Goal: Task Accomplishment & Management: Manage account settings

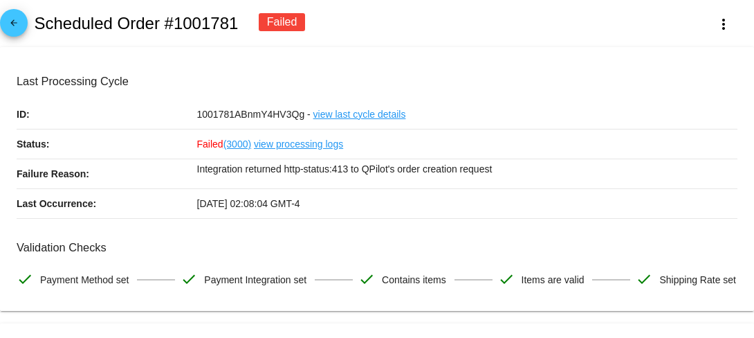
scroll to position [345, 0]
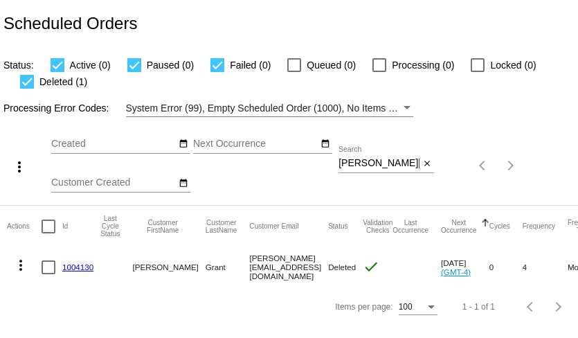
click at [374, 163] on input "felicia@feliciagrant.com" at bounding box center [378, 163] width 81 height 11
paste input "natfreed@gmail"
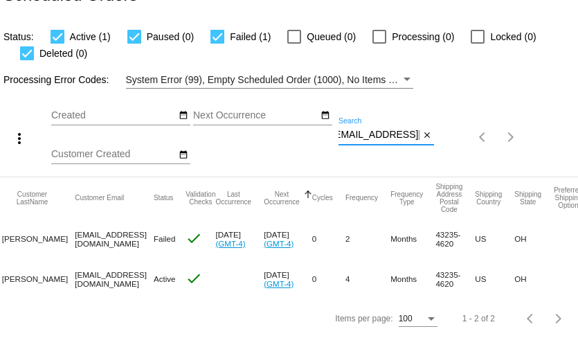
scroll to position [0, 70]
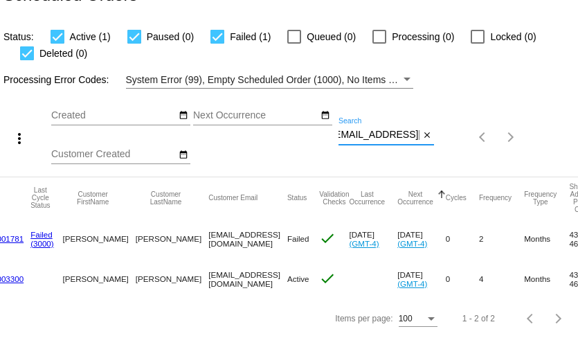
type input "natfreed@gmail.com"
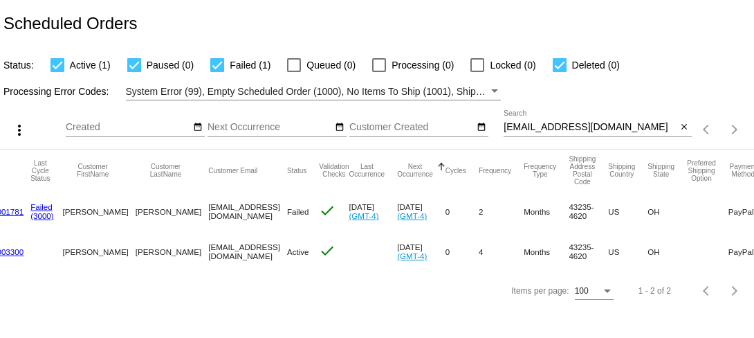
scroll to position [0, 0]
click at [14, 212] on link "1001781" at bounding box center [7, 211] width 31 height 9
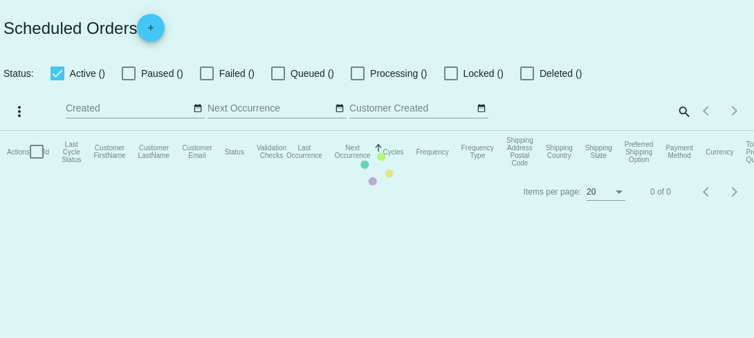
checkbox input "true"
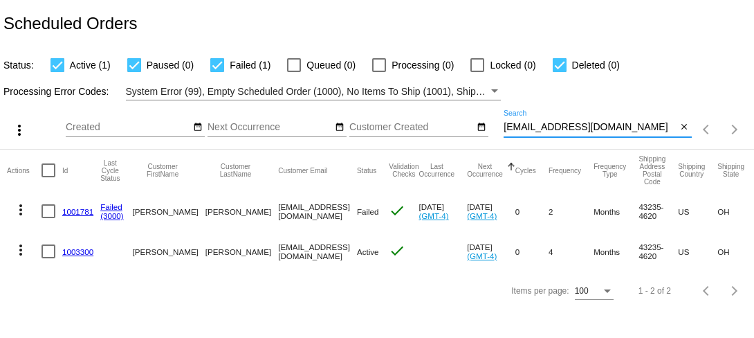
click at [577, 129] on input "natfreed@gmail.com" at bounding box center [590, 127] width 173 height 11
paste input "Ginadlw"
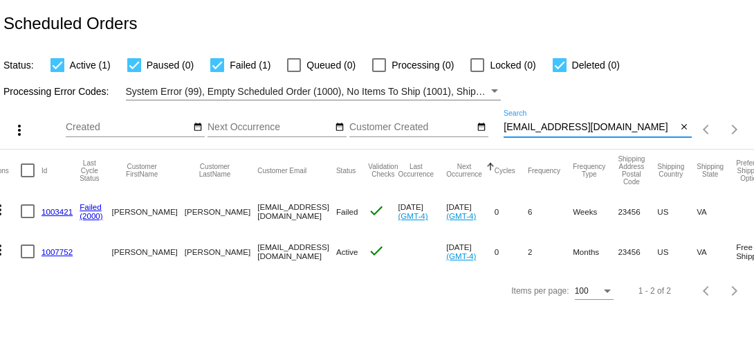
scroll to position [0, 15]
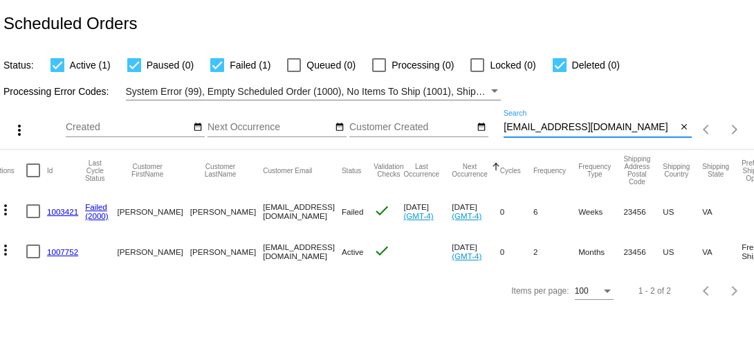
type input "Ginadlw@gmail.com"
click at [4, 210] on mat-icon "more_vert" at bounding box center [5, 209] width 17 height 17
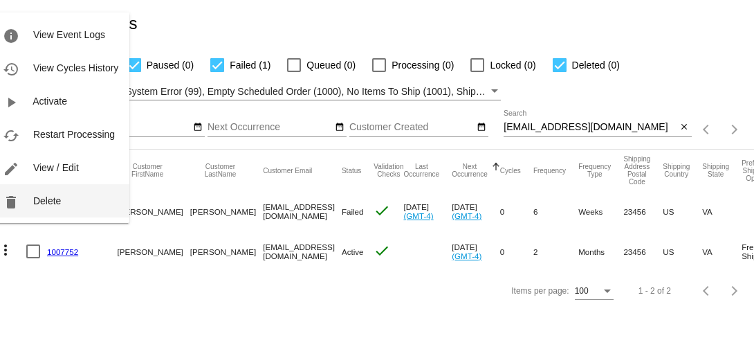
click at [39, 210] on button "delete Delete" at bounding box center [61, 200] width 138 height 33
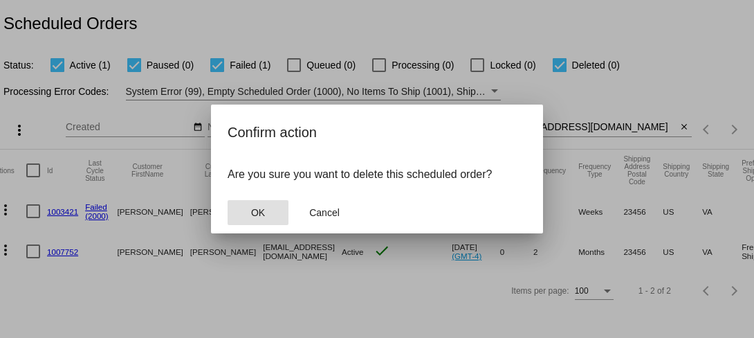
click at [265, 212] on button "OK" at bounding box center [258, 212] width 61 height 25
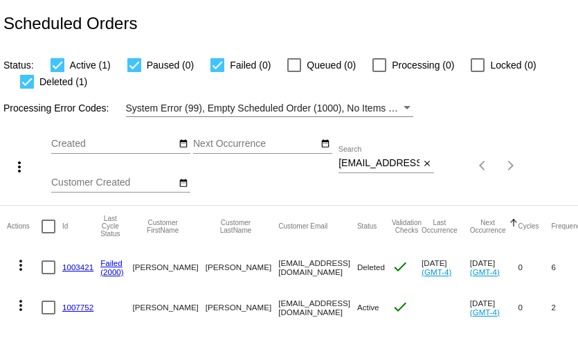
click at [358, 163] on input "[EMAIL_ADDRESS][DOMAIN_NAME]" at bounding box center [378, 163] width 81 height 11
click at [358, 163] on input "Ginadlw@gmail.com" at bounding box center [378, 163] width 81 height 11
paste input "woopwoop2@comcast.net"
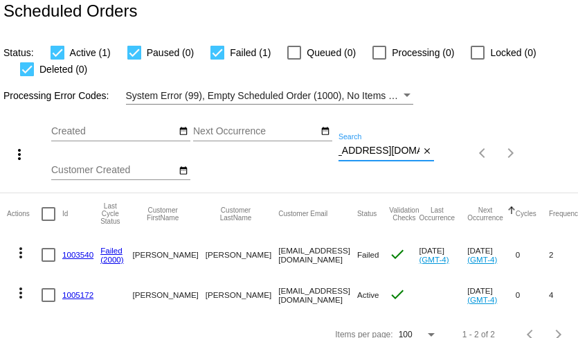
click at [23, 258] on mat-icon "more_vert" at bounding box center [20, 252] width 17 height 17
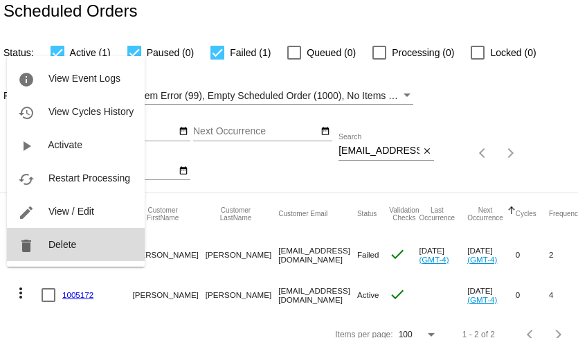
click at [46, 240] on button "delete Delete" at bounding box center [76, 244] width 138 height 33
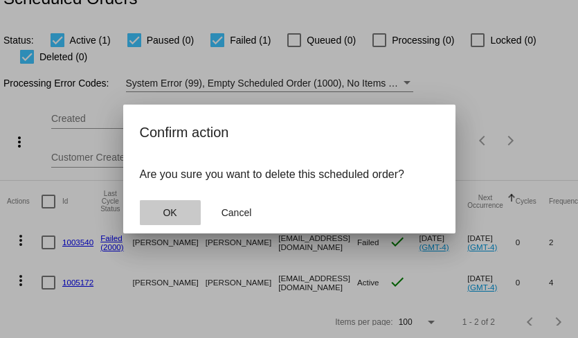
click at [161, 213] on button "OK" at bounding box center [170, 212] width 61 height 25
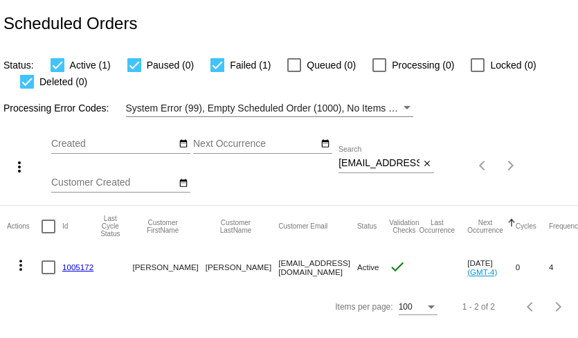
click at [21, 260] on mat-icon "more_vert" at bounding box center [20, 265] width 17 height 17
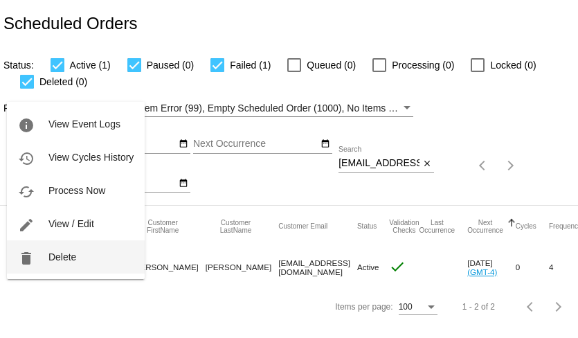
click at [51, 258] on span "Delete" at bounding box center [62, 256] width 28 height 11
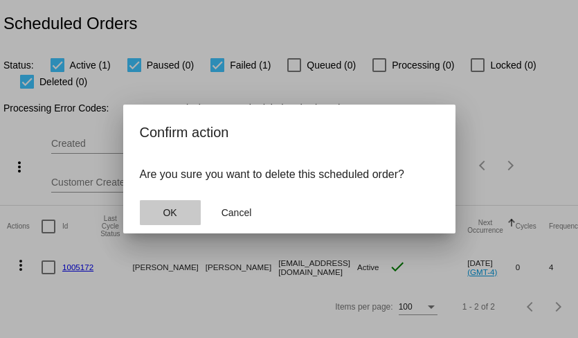
click at [174, 208] on span "OK" at bounding box center [170, 212] width 14 height 11
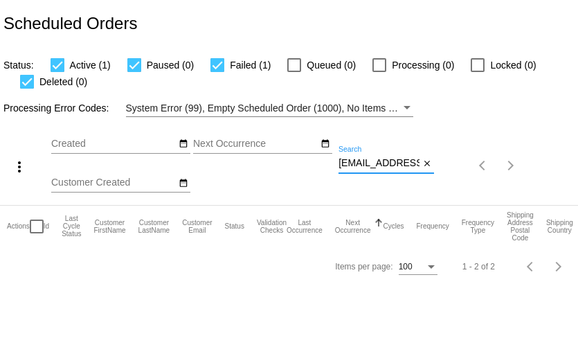
click at [358, 167] on input "woopwoop2@comcast.net" at bounding box center [378, 163] width 81 height 11
paste input "debbie317117@gmail.com"
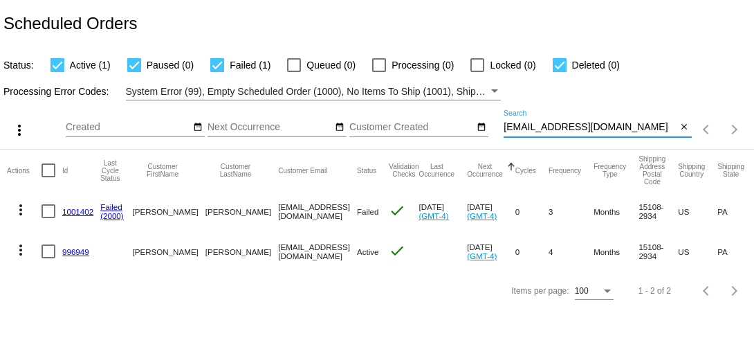
click at [517, 132] on input "debbie317117@gmail.com" at bounding box center [590, 127] width 173 height 11
paste input "ashley.roy2019"
click at [520, 125] on input "ashley.roy2019@gmail.com" at bounding box center [590, 127] width 173 height 11
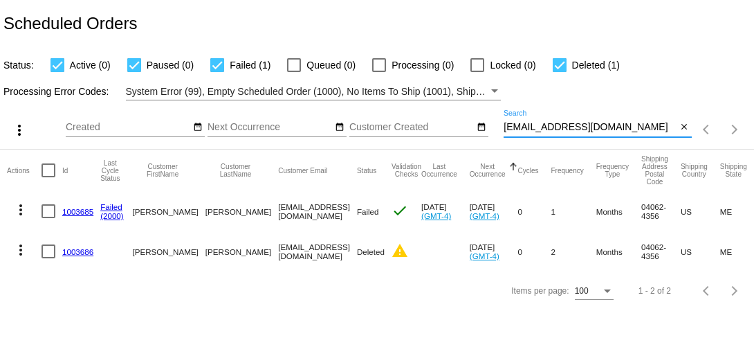
click at [520, 125] on input "ashley.roy2019@gmail.com" at bounding box center [590, 127] width 173 height 11
paste input "[EMAIL_ADDRESS][DOMAIN_NAME]"
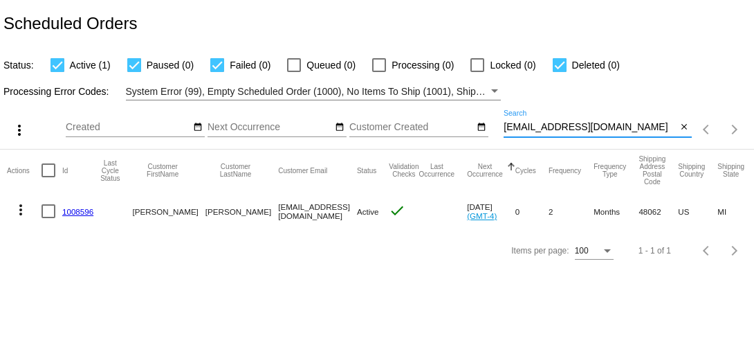
type input "[EMAIL_ADDRESS][DOMAIN_NAME]"
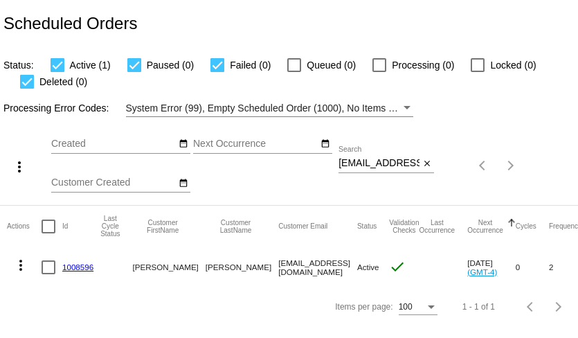
click at [366, 163] on input "[EMAIL_ADDRESS][DOMAIN_NAME]" at bounding box center [378, 163] width 81 height 11
paste input "[EMAIL_ADDRESS][DOMAIN_NAME]"
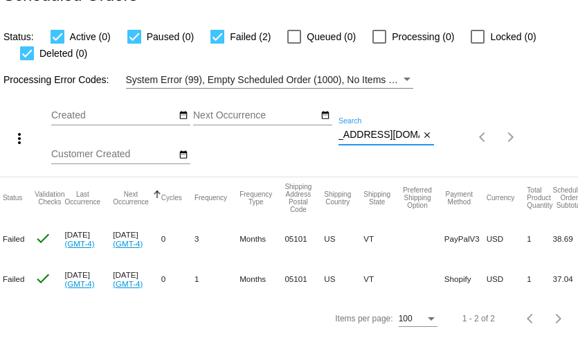
scroll to position [0, 404]
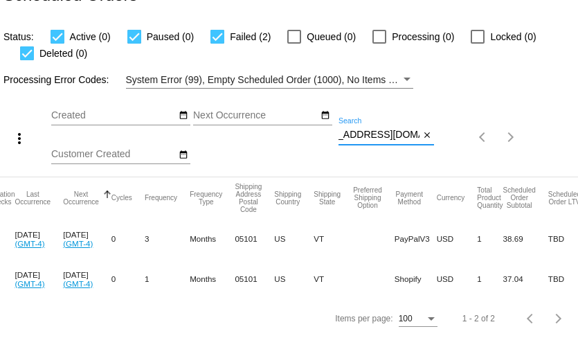
type input "[EMAIL_ADDRESS][DOMAIN_NAME]"
